Goal: Check status: Check status

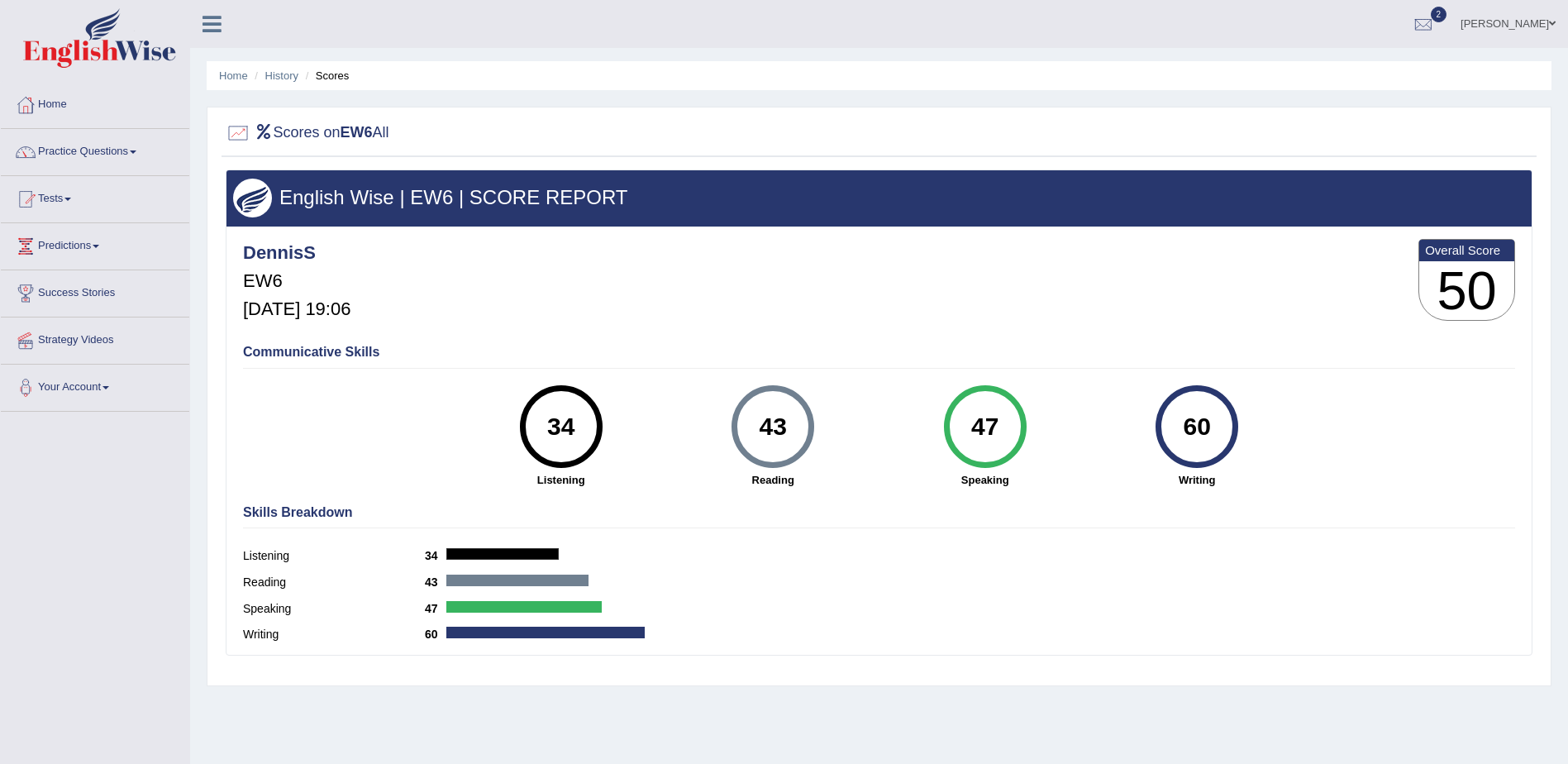
click at [52, 105] on link "Home" at bounding box center [95, 102] width 188 height 41
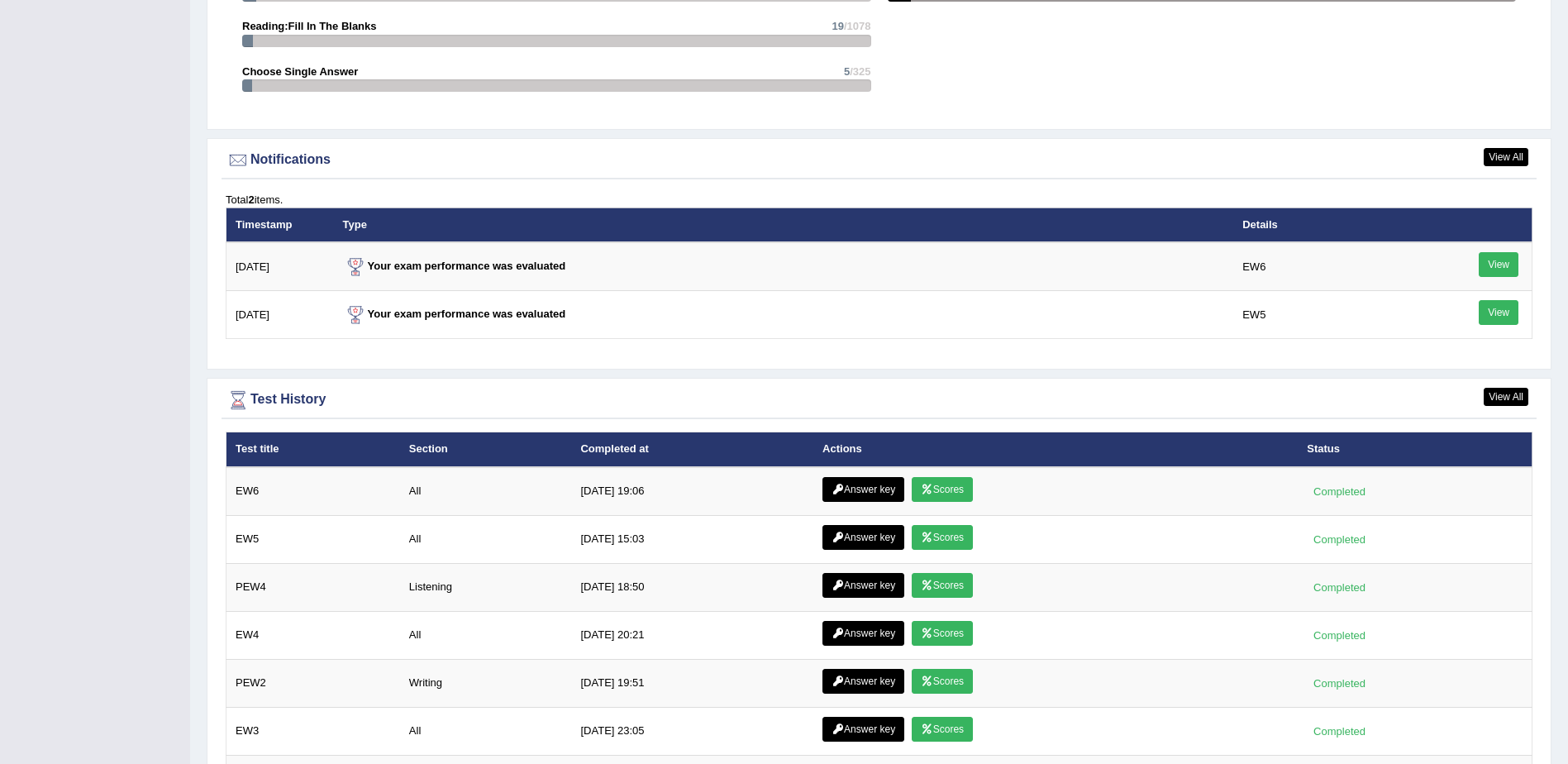
scroll to position [1901, 0]
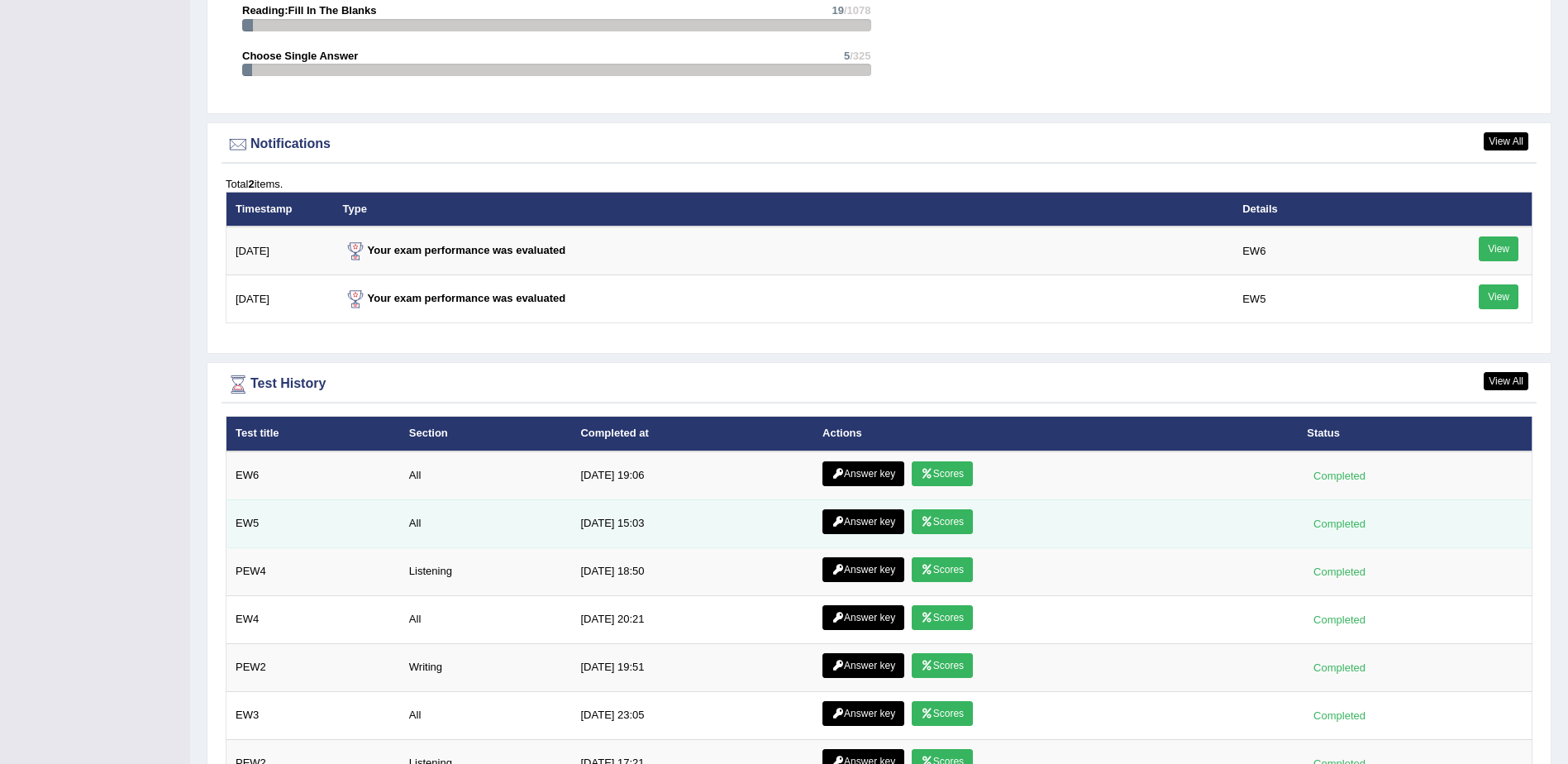
click at [933, 518] on link "Scores" at bounding box center [942, 521] width 61 height 24
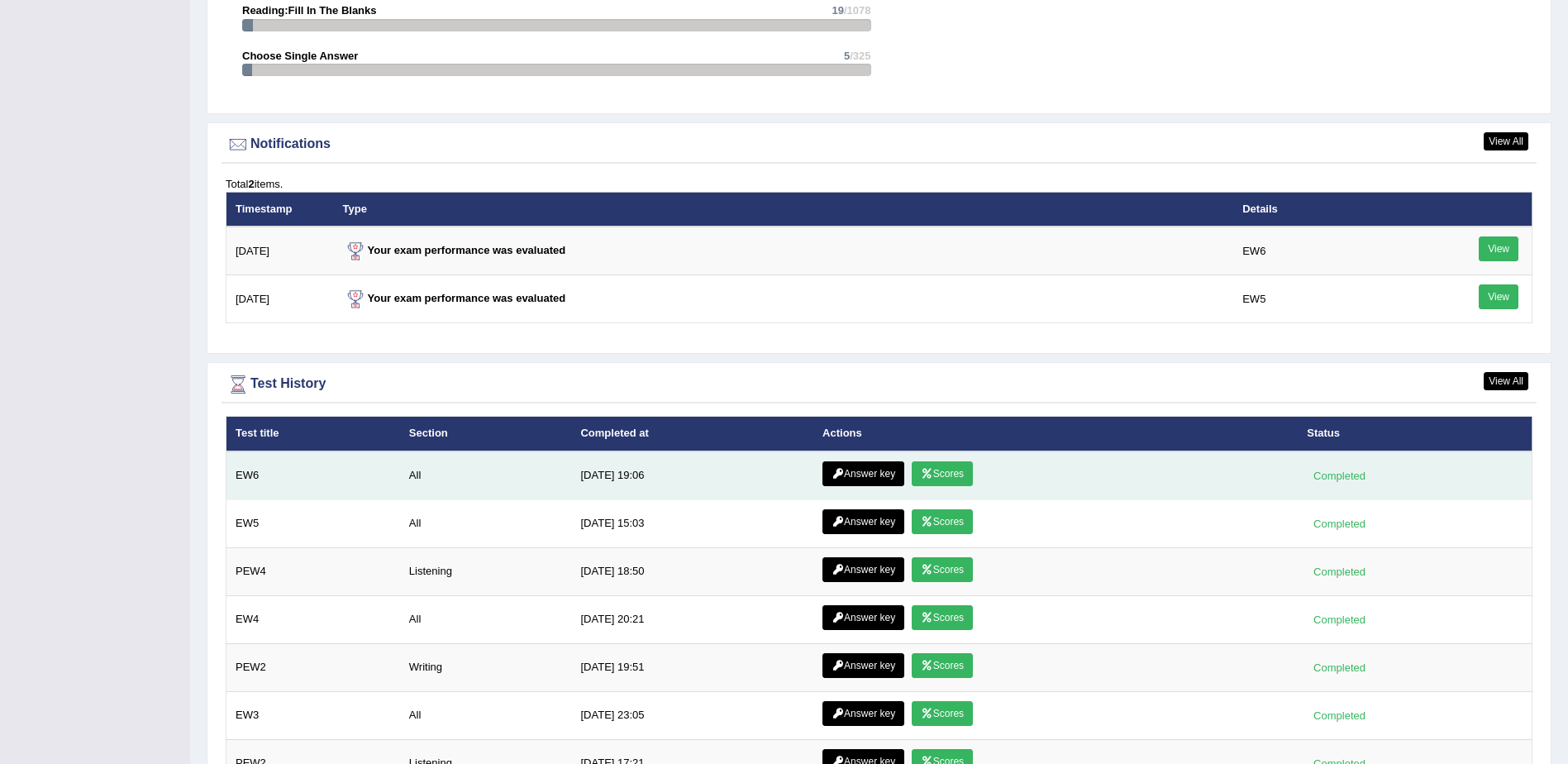
click at [931, 467] on link "Scores" at bounding box center [942, 473] width 61 height 24
